Goal: Task Accomplishment & Management: Complete application form

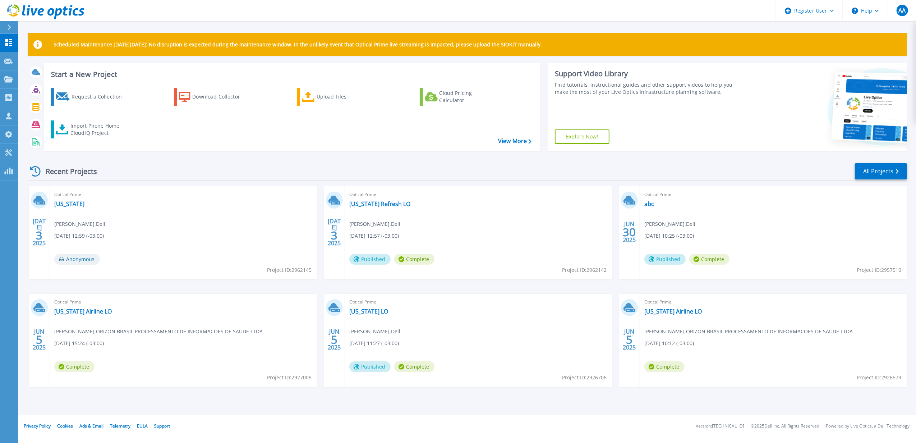
click at [6, 22] on div at bounding box center [12, 27] width 12 height 12
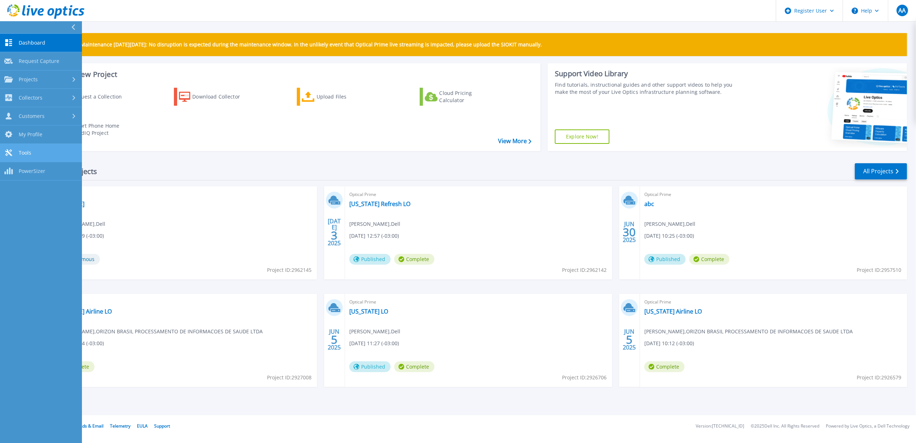
click at [45, 154] on link "Tools Tools" at bounding box center [41, 153] width 82 height 18
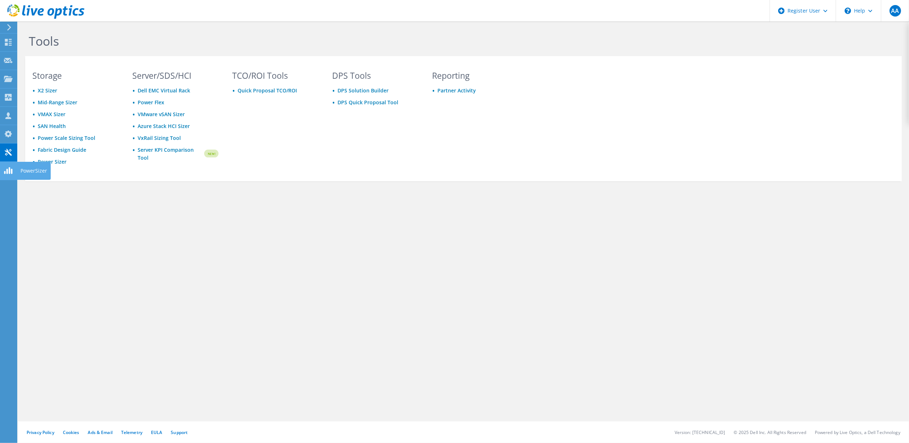
click at [9, 173] on use at bounding box center [8, 170] width 8 height 7
click at [34, 11] on icon at bounding box center [45, 11] width 77 height 15
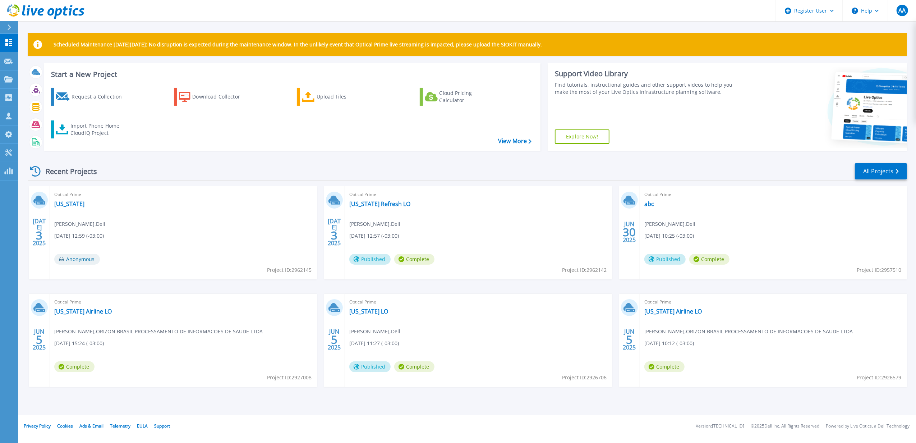
click at [9, 23] on div at bounding box center [12, 27] width 12 height 12
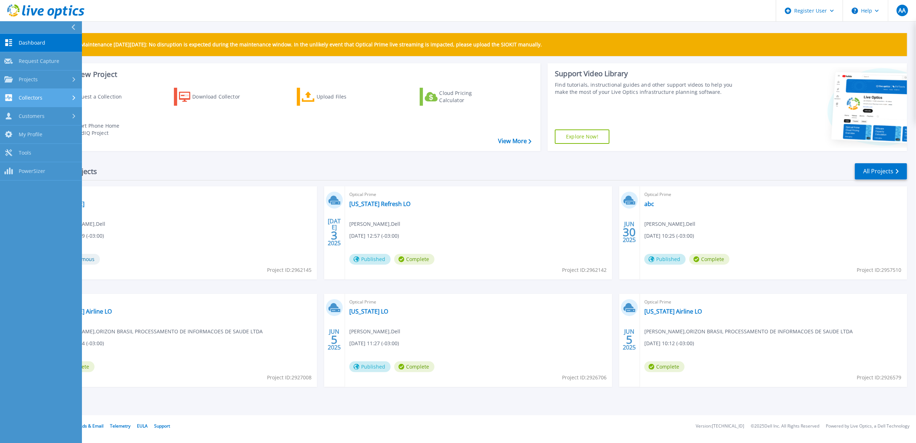
click at [52, 101] on link "Collectors Collectors" at bounding box center [41, 98] width 82 height 18
click at [48, 176] on div "Customers" at bounding box center [40, 176] width 73 height 7
click at [59, 214] on link "My Profile My Profile" at bounding box center [41, 218] width 82 height 18
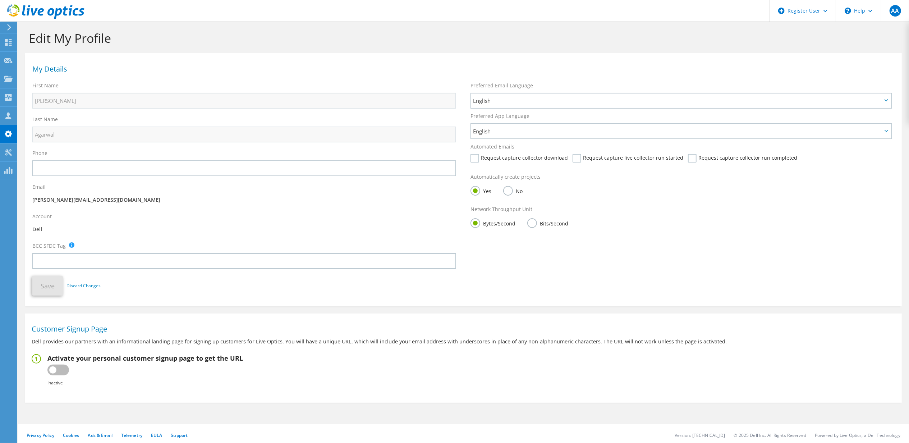
scroll to position [4, 0]
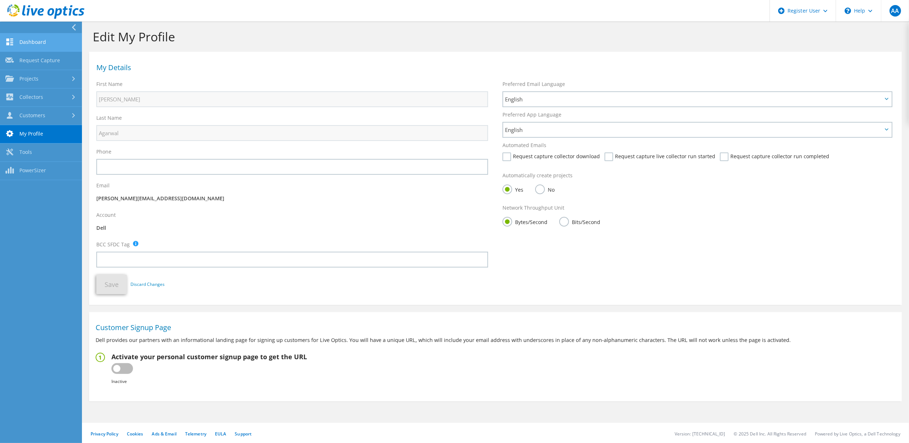
click at [28, 39] on link "Dashboard" at bounding box center [41, 42] width 82 height 18
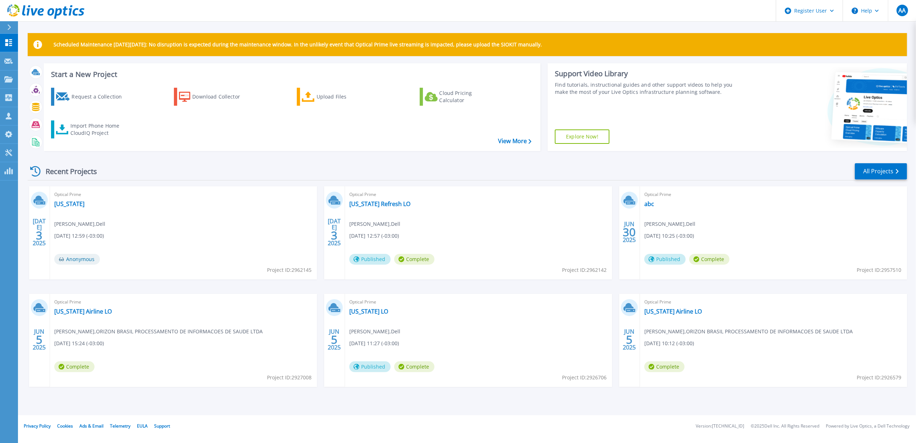
click at [517, 133] on div "Request a Collection Download Collector Upload Files Cloud Pricing Calculator I…" at bounding box center [291, 114] width 492 height 65
click at [515, 139] on link "View More" at bounding box center [514, 141] width 33 height 7
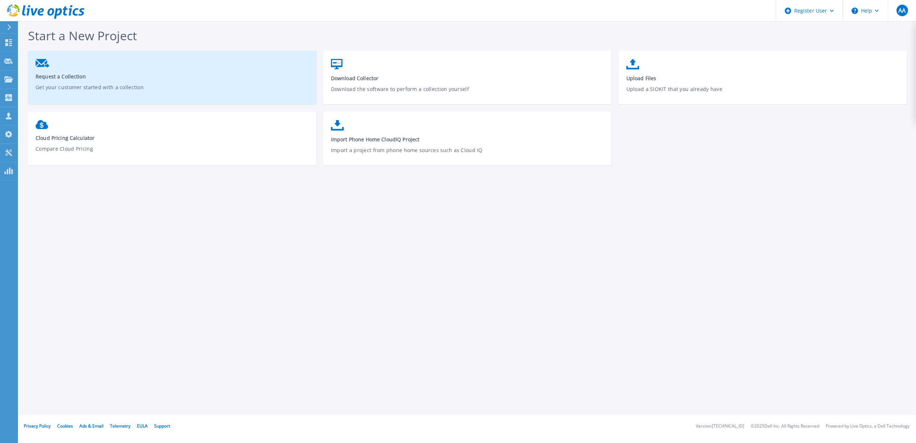
click at [248, 88] on p "Get your customer started with a collection" at bounding box center [173, 91] width 274 height 17
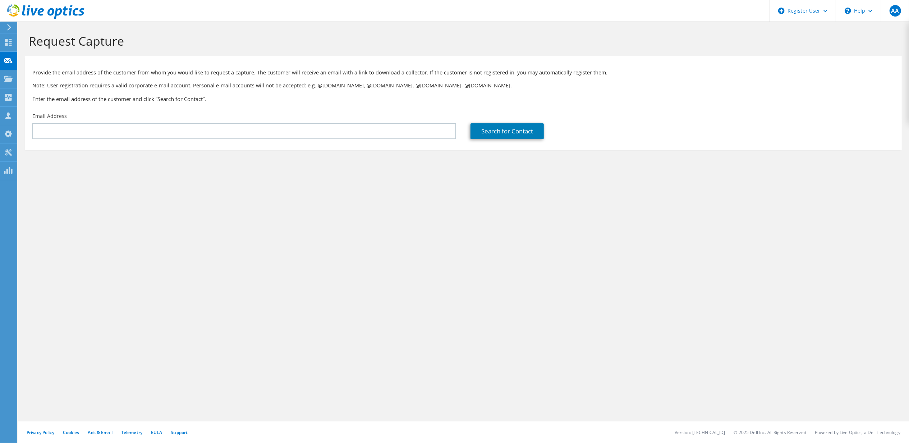
click at [38, 13] on use at bounding box center [45, 11] width 77 height 14
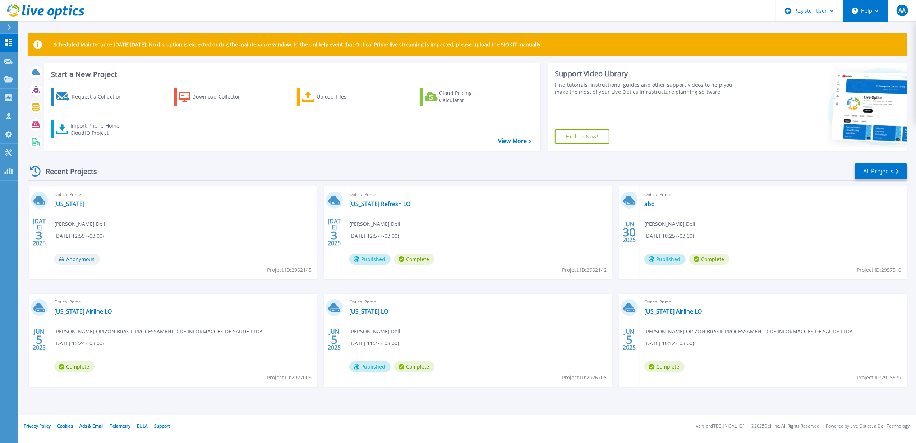
click at [869, 6] on button "Help" at bounding box center [865, 11] width 45 height 22
click at [817, 15] on div "Register User" at bounding box center [810, 11] width 67 height 22
click at [905, 13] on span "AA" at bounding box center [902, 11] width 7 height 6
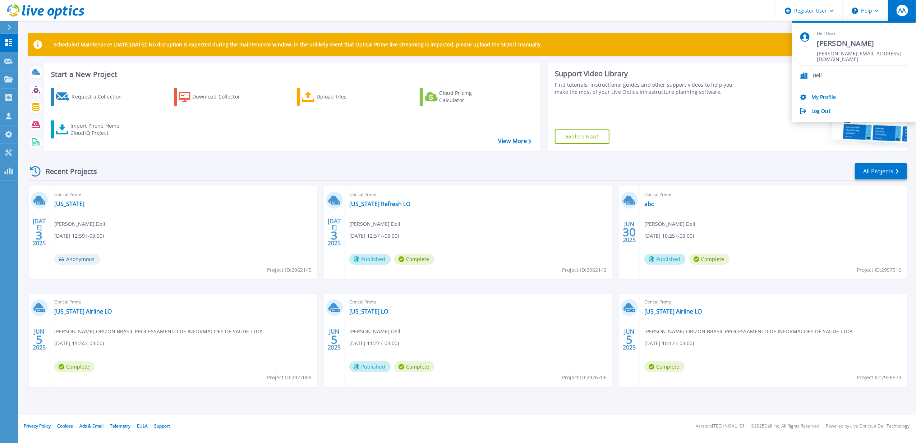
click at [347, 14] on header "Register User Help AA Dell User [PERSON_NAME] [PERSON_NAME][EMAIL_ADDRESS][DOMA…" at bounding box center [458, 11] width 916 height 22
